Goal: Register for event/course

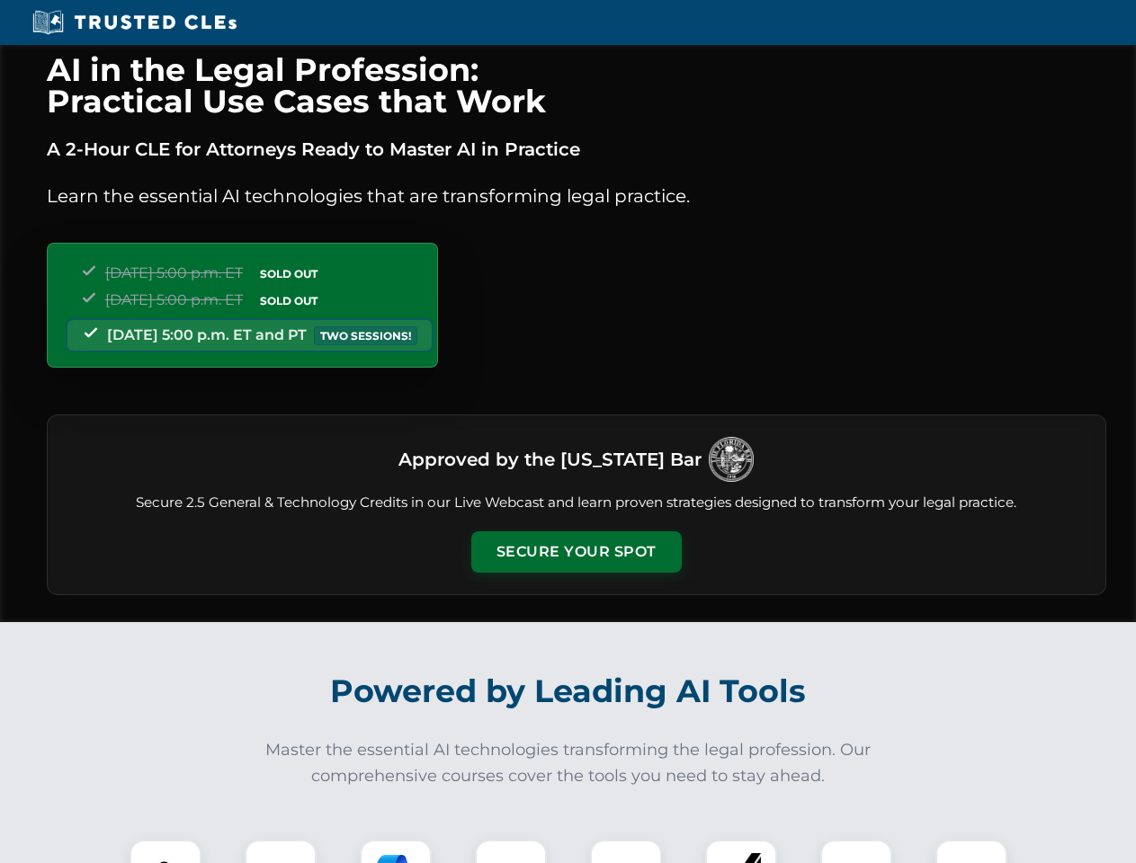
click at [576, 552] on button "Secure Your Spot" at bounding box center [576, 552] width 210 height 41
click at [165, 852] on img at bounding box center [165, 876] width 52 height 52
